Goal: Information Seeking & Learning: Learn about a topic

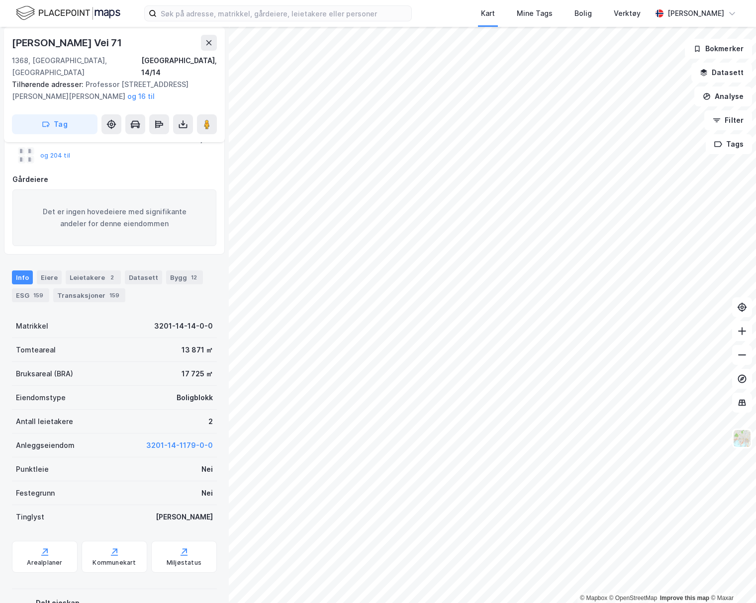
scroll to position [167, 0]
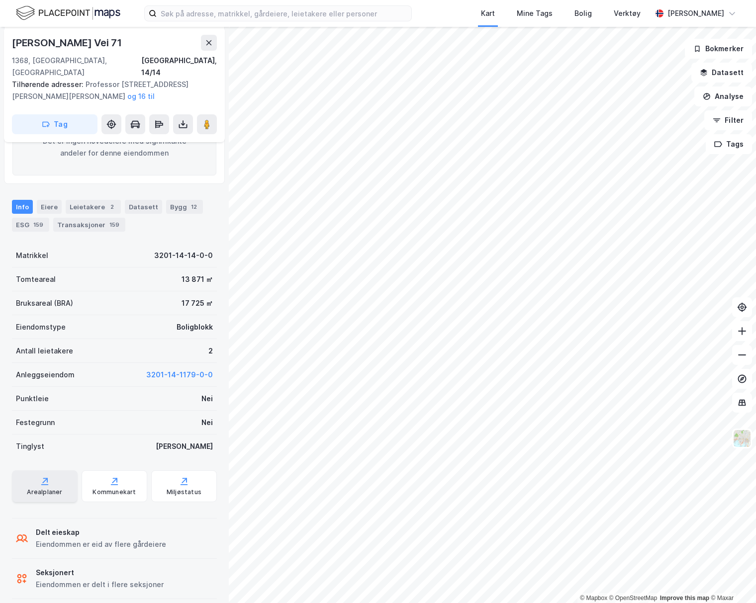
click at [52, 471] on div "Arealplaner" at bounding box center [45, 487] width 66 height 32
